Goal: Transaction & Acquisition: Purchase product/service

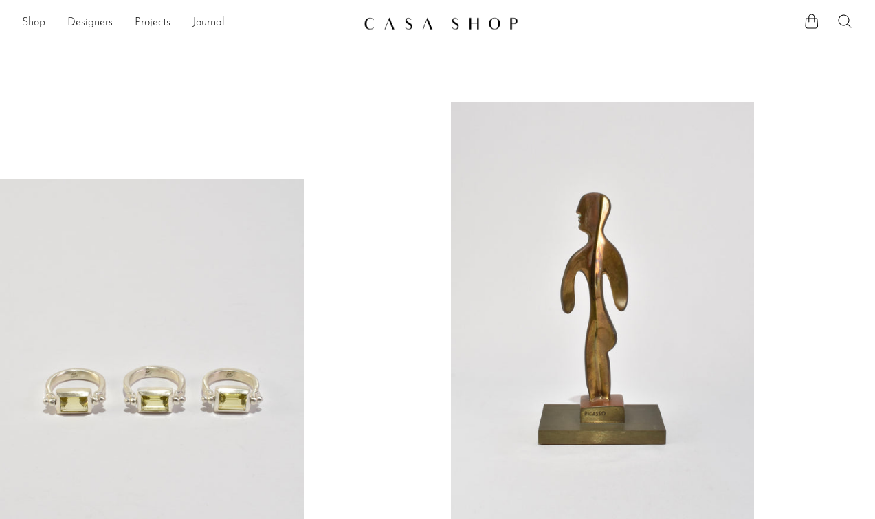
click at [36, 24] on link "Shop" at bounding box center [33, 23] width 23 height 18
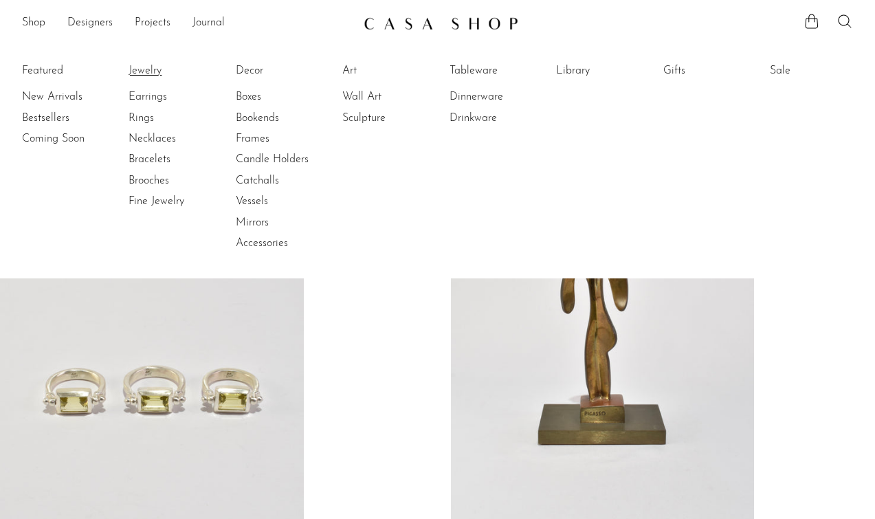
click at [140, 69] on link "Jewelry" at bounding box center [180, 70] width 103 height 15
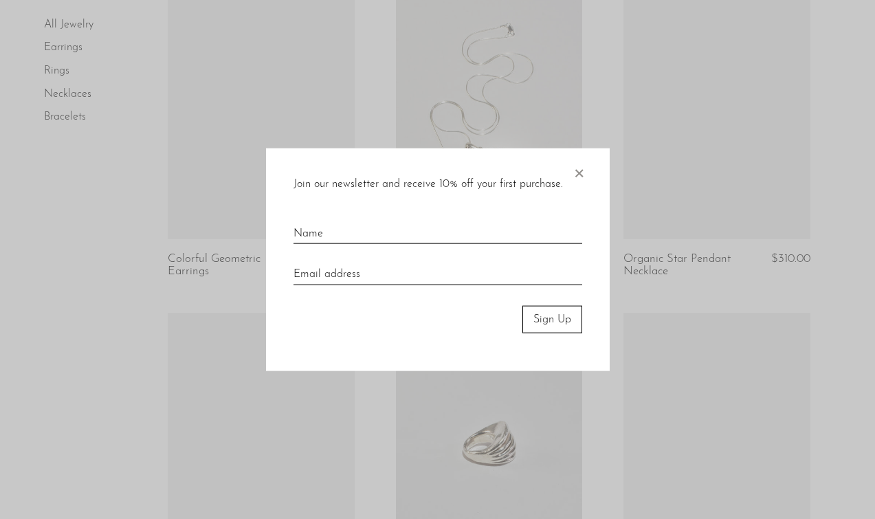
scroll to position [1841, 0]
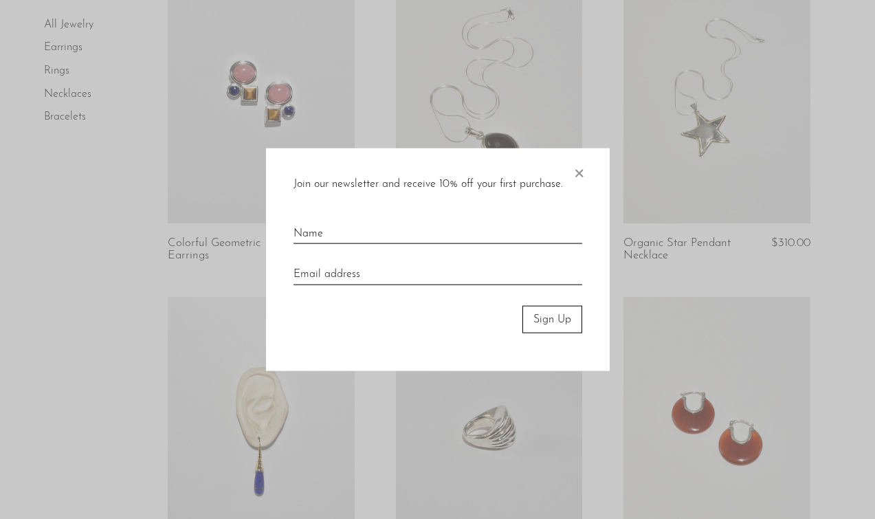
click at [574, 171] on span "×" at bounding box center [579, 170] width 14 height 44
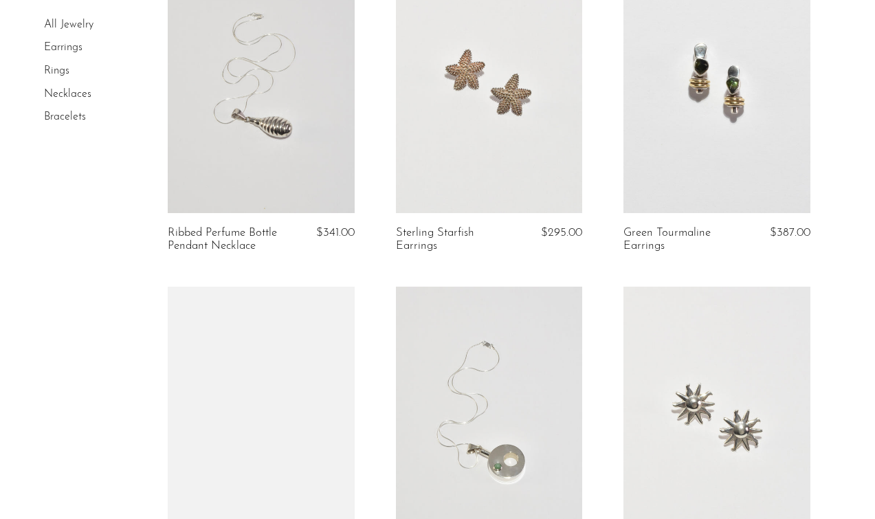
scroll to position [3087, 0]
